Goal: Unclear

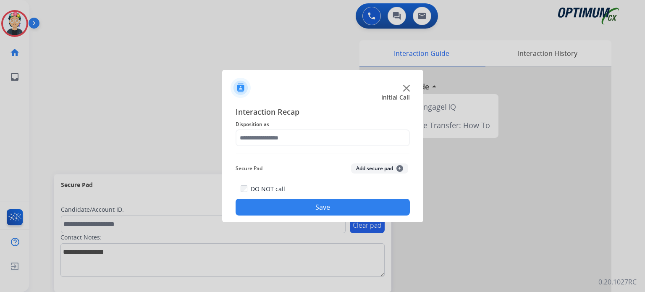
click at [407, 91] on img at bounding box center [406, 88] width 7 height 7
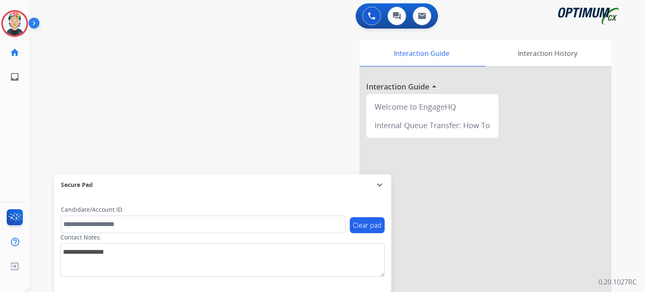
click at [407, 91] on div at bounding box center [485, 223] width 252 height 313
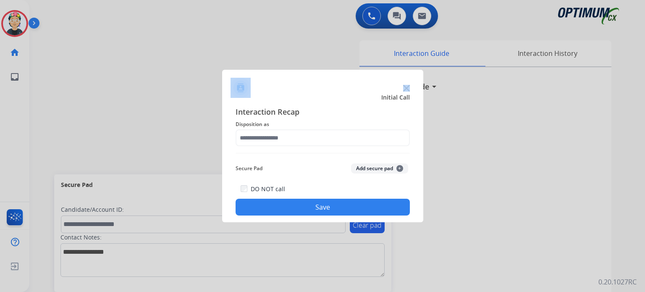
click at [403, 89] on div at bounding box center [322, 84] width 201 height 29
click at [403, 89] on img at bounding box center [406, 88] width 7 height 7
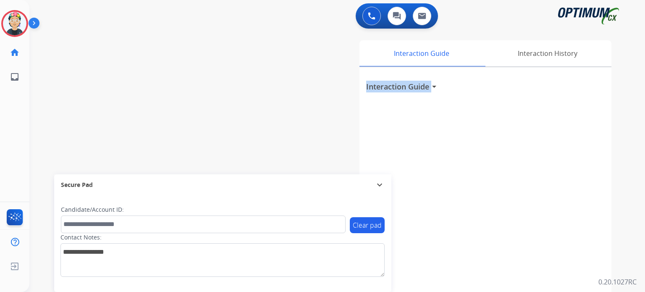
click at [403, 89] on h3 "Interaction Guide" at bounding box center [397, 87] width 63 height 12
